Goal: Find specific page/section: Find specific page/section

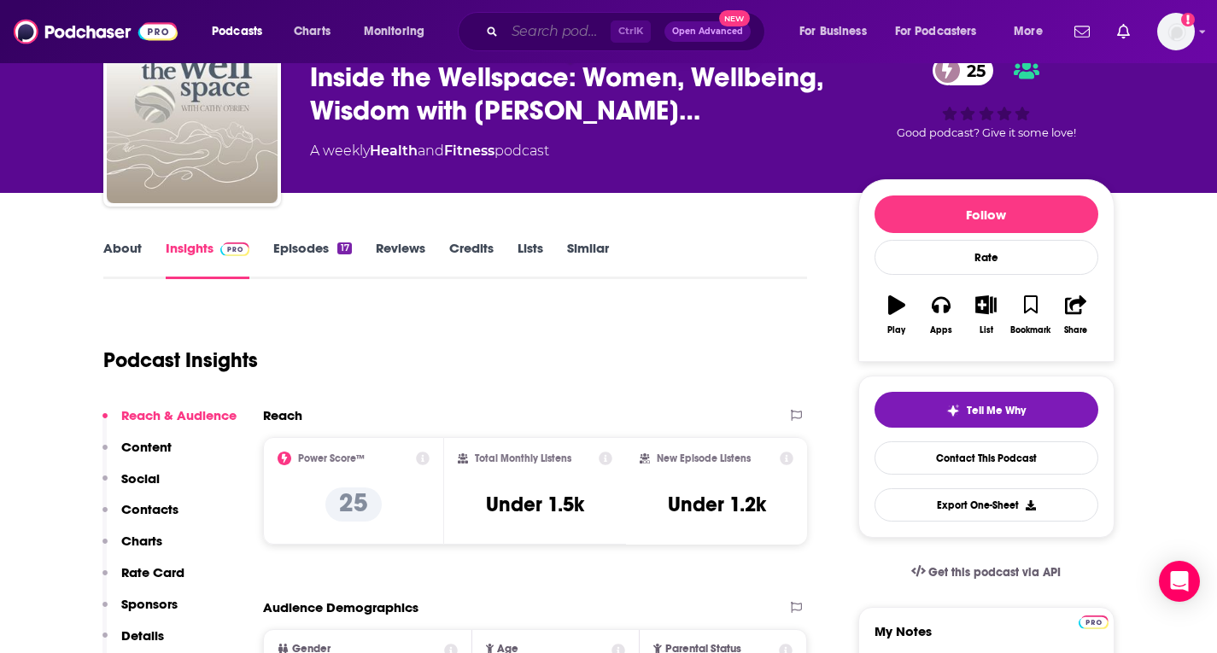
click at [513, 29] on input "Search podcasts, credits, & more..." at bounding box center [558, 31] width 106 height 27
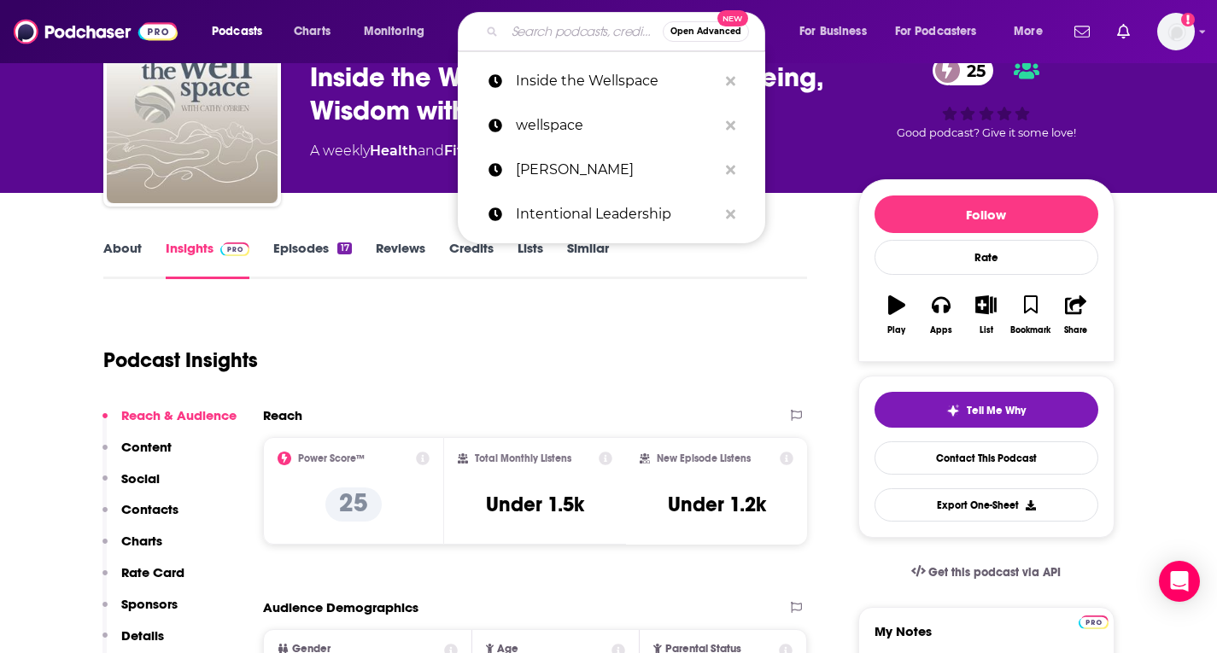
paste input "Energized with Dr. [PERSON_NAME] Podcast (UVM"
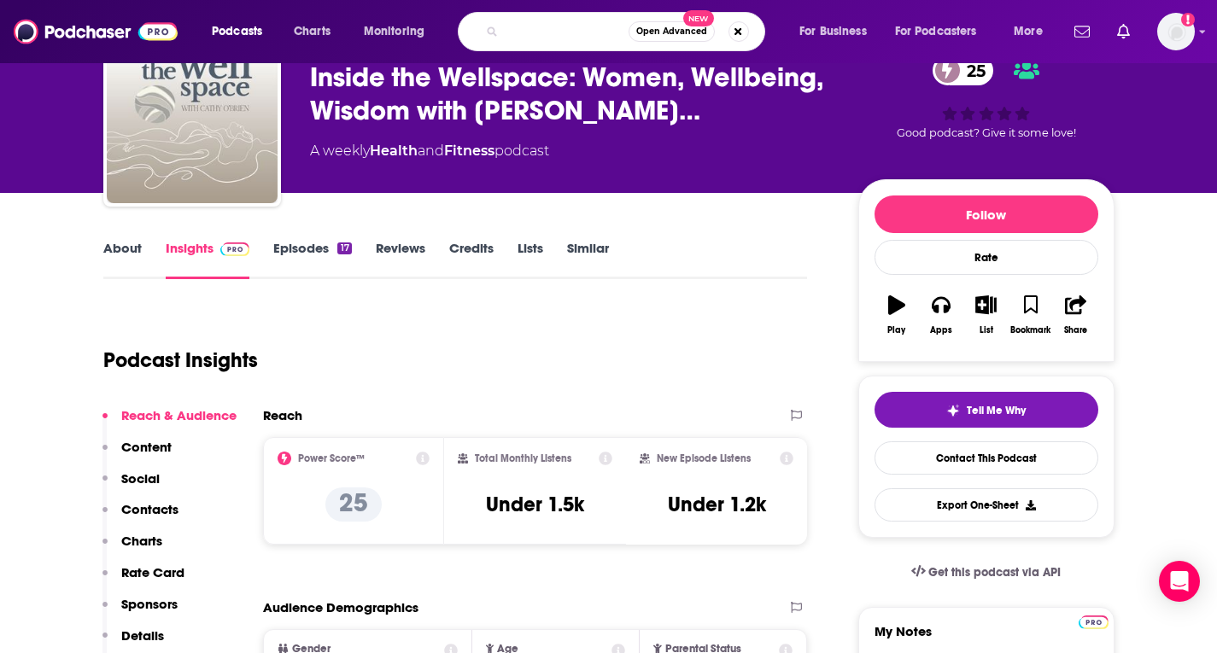
type input "Energized with Dr. [PERSON_NAME] Podcast"
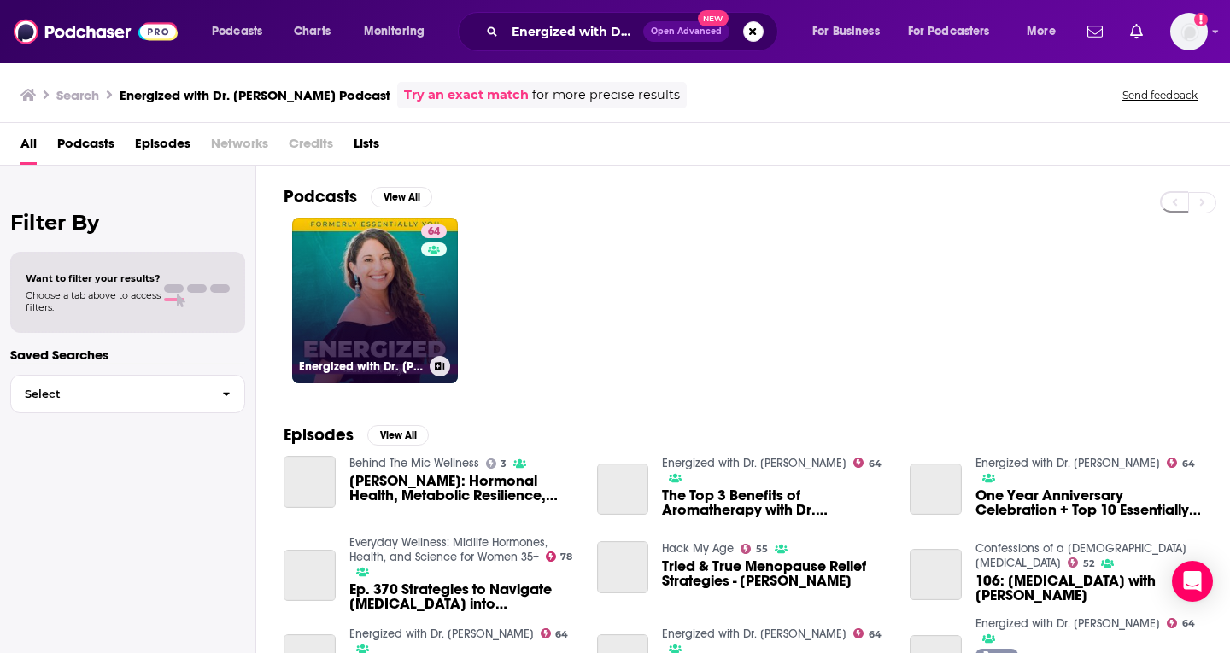
click at [436, 298] on div "64" at bounding box center [436, 291] width 30 height 132
